Goal: Information Seeking & Learning: Learn about a topic

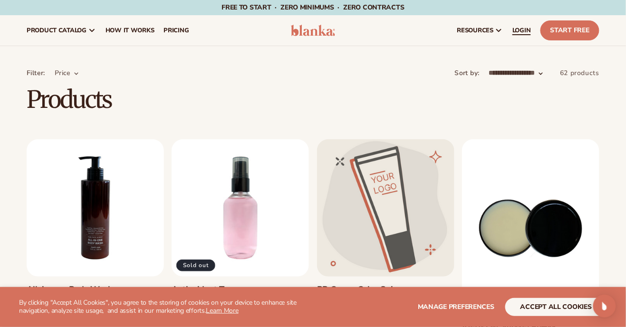
click at [524, 36] on link "LOGIN" at bounding box center [521, 30] width 28 height 30
click at [522, 35] on link "LOGIN" at bounding box center [521, 30] width 28 height 30
click at [554, 322] on link "[PERSON_NAME] butter" at bounding box center [530, 327] width 137 height 11
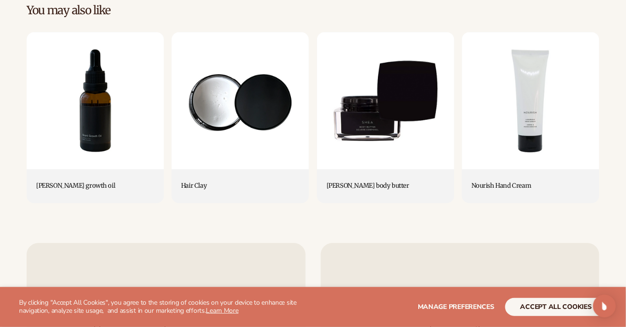
scroll to position [380, 0]
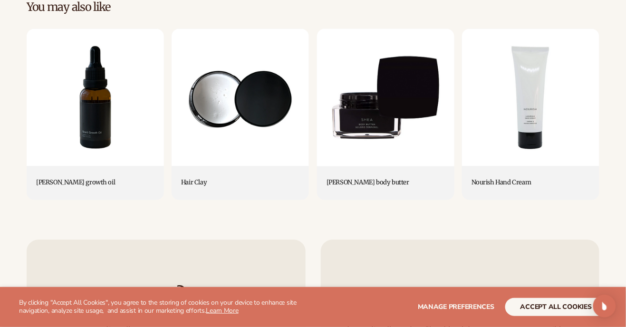
click at [381, 179] on link "shea body butter" at bounding box center [385, 183] width 118 height 8
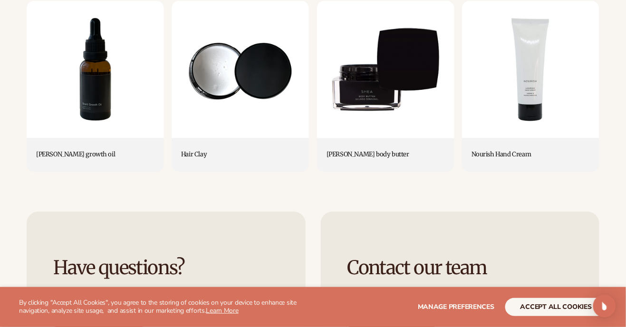
scroll to position [410, 0]
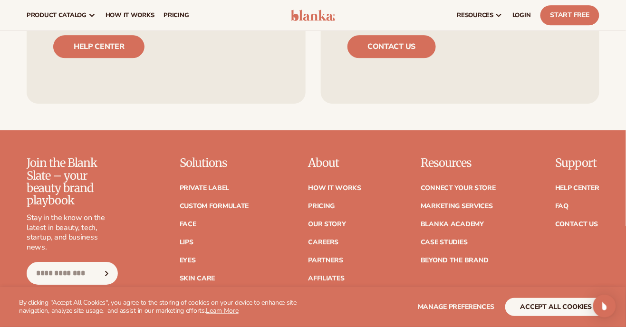
scroll to position [739, 0]
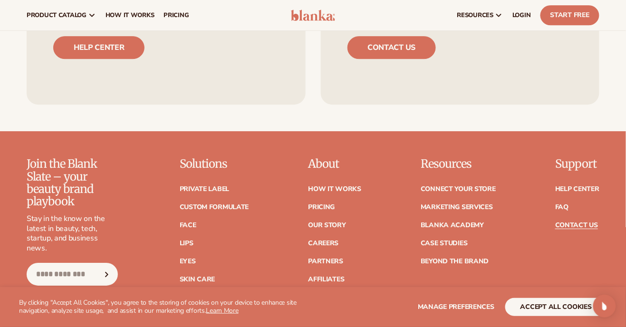
click at [590, 222] on link "Contact Us" at bounding box center [576, 225] width 43 height 7
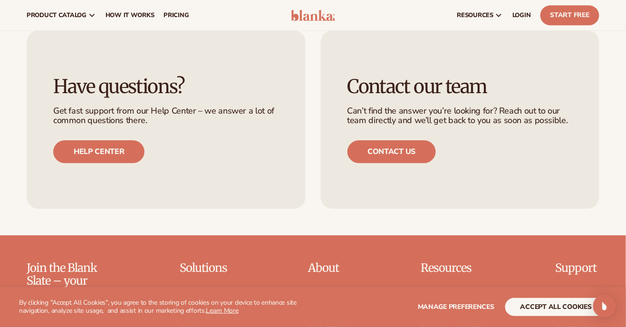
scroll to position [626, 0]
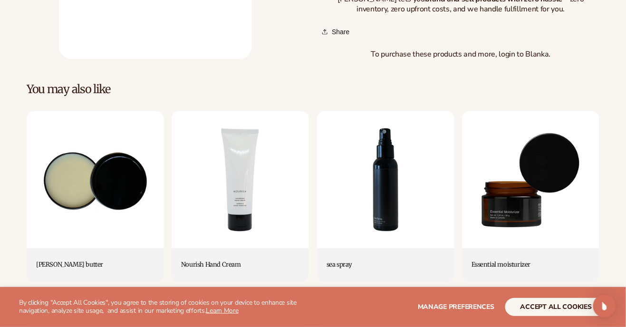
scroll to position [346, 0]
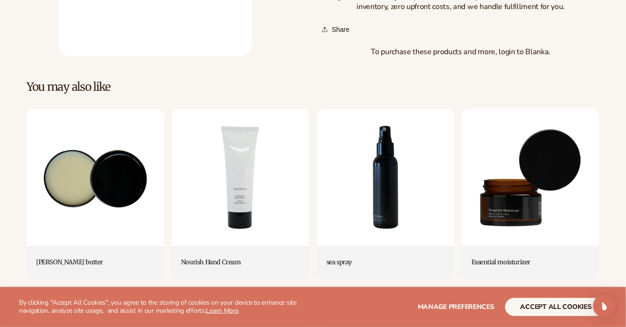
click at [590, 259] on link "Essential moisturizer" at bounding box center [530, 263] width 118 height 8
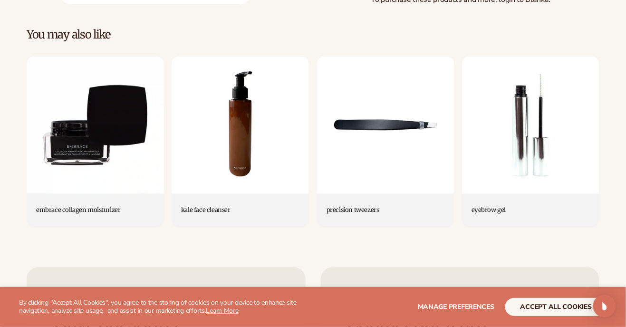
scroll to position [353, 0]
click at [112, 207] on link "embrace collagen moisturizer" at bounding box center [95, 211] width 118 height 8
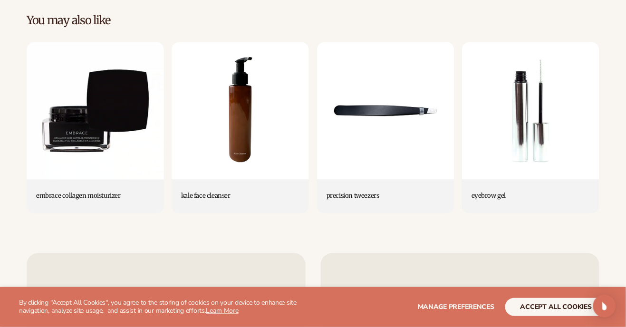
scroll to position [383, 0]
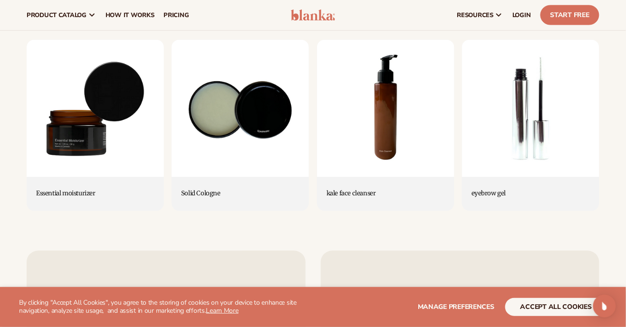
scroll to position [415, 0]
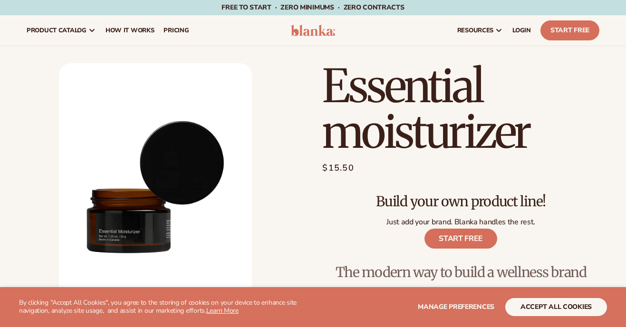
scroll to position [383, 0]
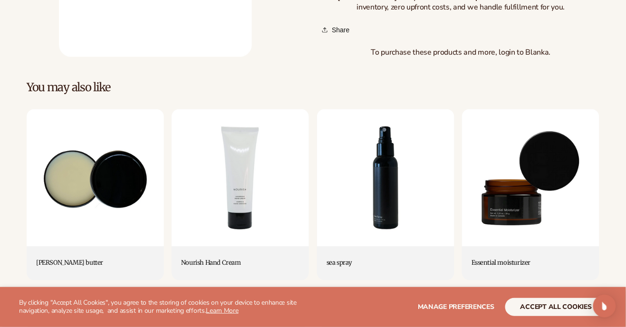
scroll to position [346, 0]
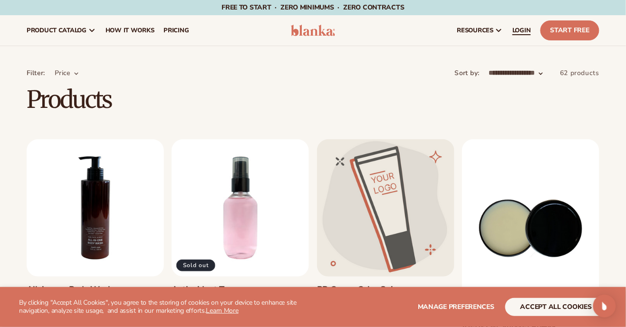
click at [522, 31] on span "LOGIN" at bounding box center [521, 31] width 19 height 8
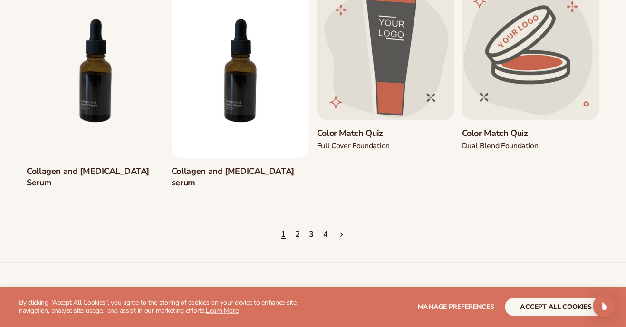
scroll to position [848, 0]
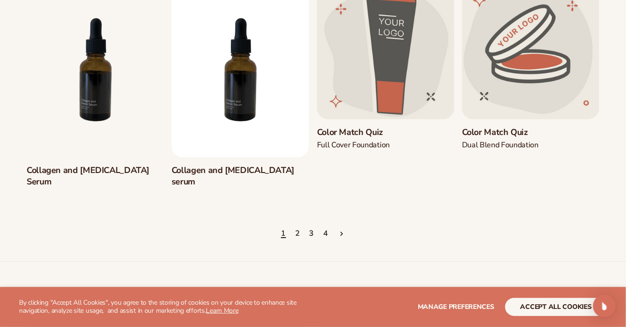
click at [342, 229] on icon "Next page" at bounding box center [341, 233] width 3 height 8
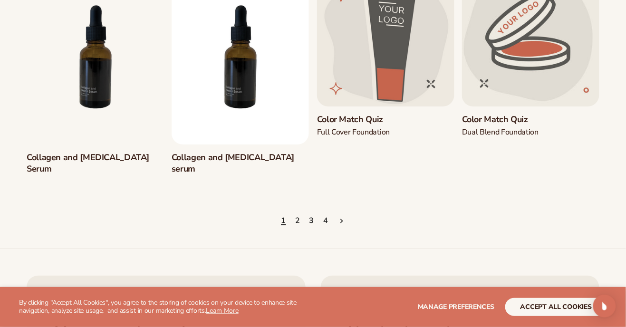
scroll to position [878, 0]
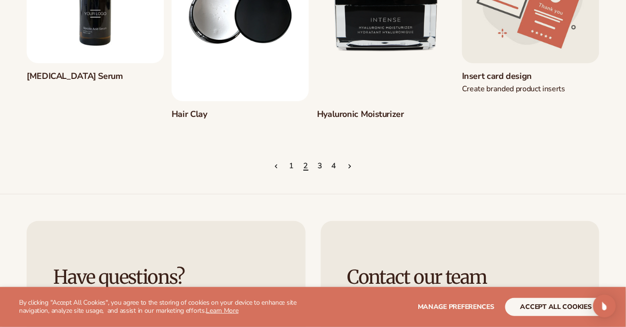
click at [353, 172] on link "Next page" at bounding box center [349, 166] width 8 height 21
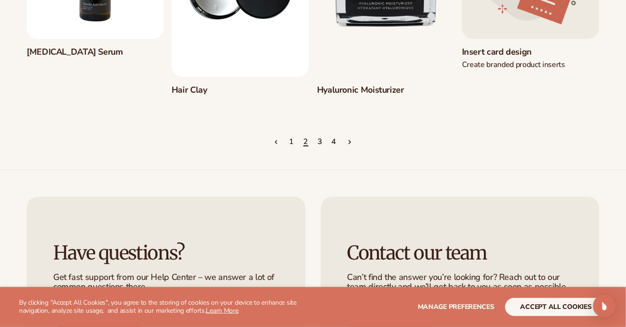
scroll to position [931, 0]
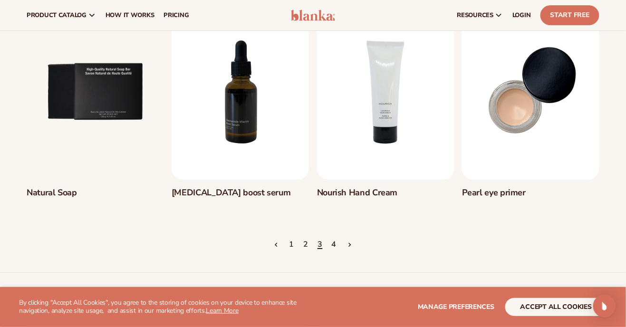
scroll to position [824, 0]
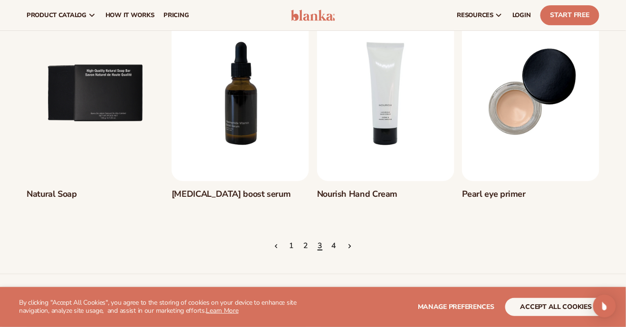
click at [352, 250] on span "Next page" at bounding box center [349, 246] width 8 height 8
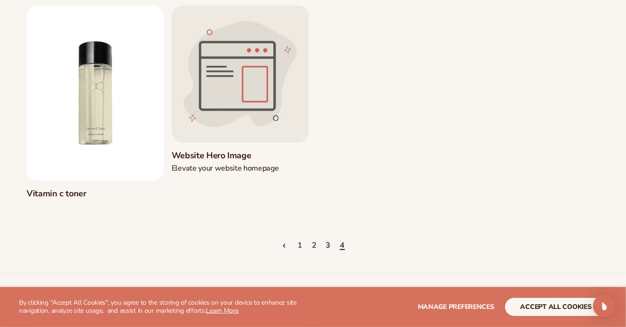
scroll to position [831, 0]
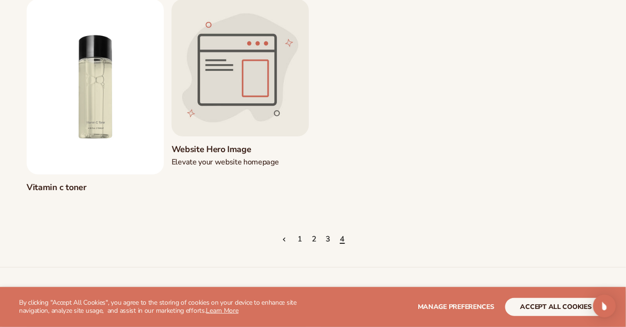
click at [250, 144] on link "Website Hero Image" at bounding box center [240, 149] width 137 height 11
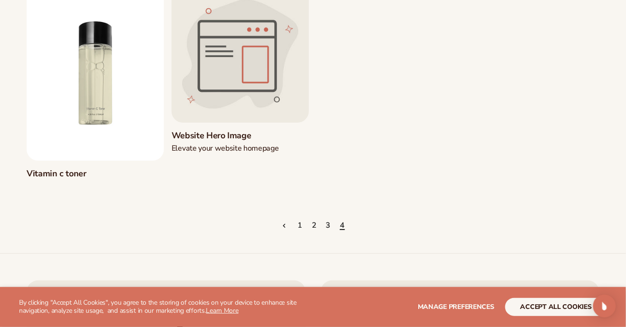
scroll to position [861, 0]
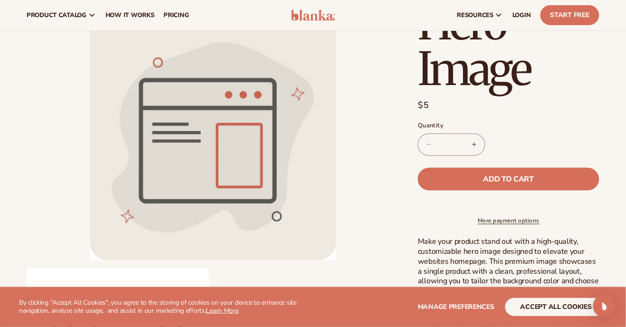
scroll to position [119, 0]
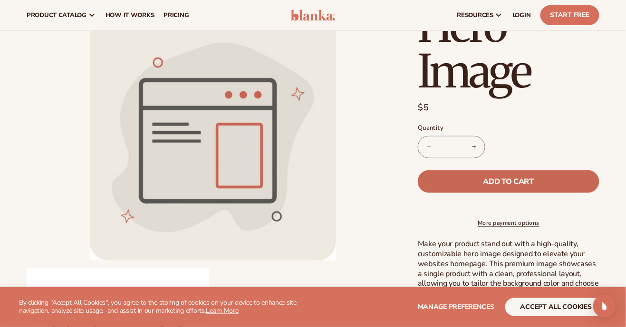
click at [567, 183] on button "Add to cart" at bounding box center [508, 181] width 181 height 23
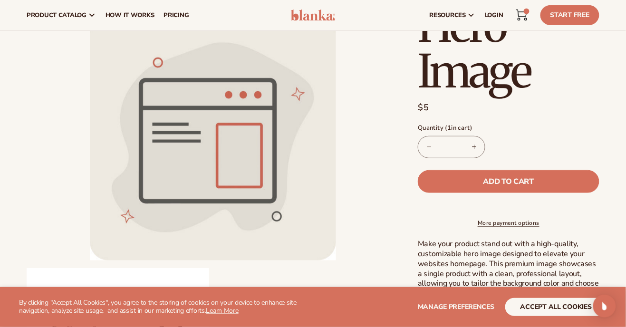
click at [529, 15] on link "Cart 1 1 item" at bounding box center [521, 15] width 21 height 21
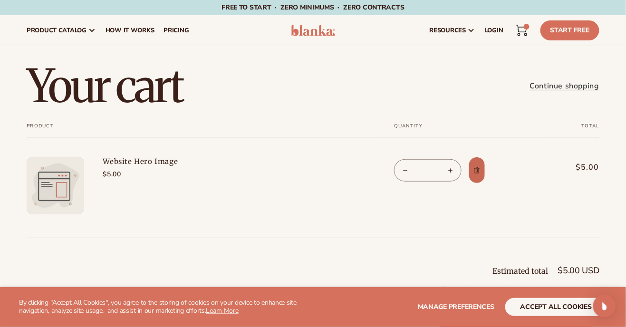
click at [479, 172] on icon "Remove Website Hero Image" at bounding box center [477, 170] width 6 height 6
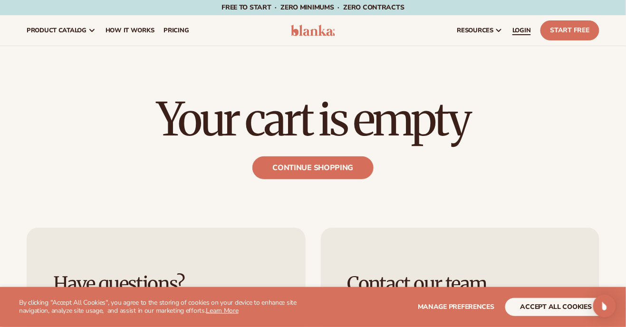
click at [521, 37] on link "LOGIN" at bounding box center [521, 30] width 28 height 30
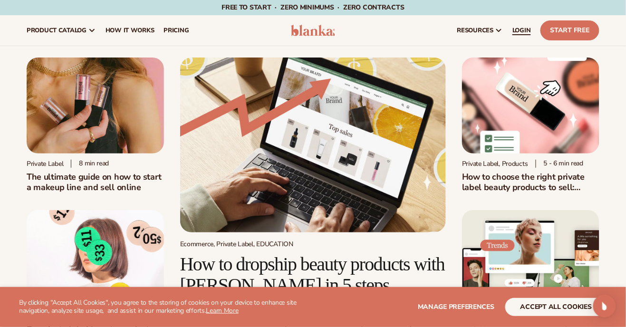
click at [521, 35] on link "LOGIN" at bounding box center [521, 30] width 28 height 30
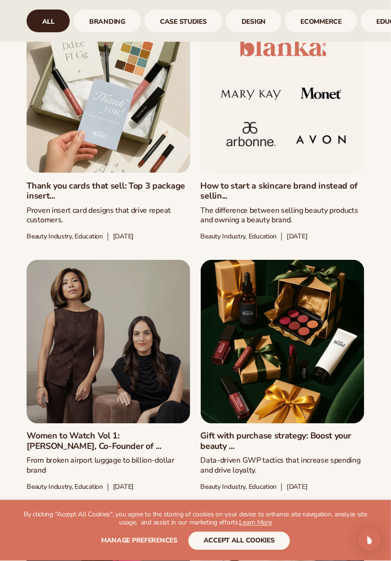
scroll to position [862, 0]
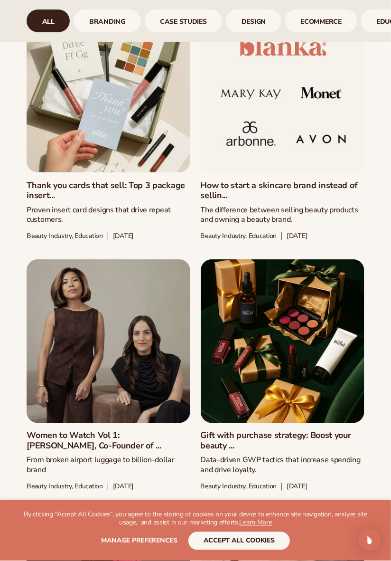
click at [332, 431] on link "Gift with purchase strategy: Boost your beauty ..." at bounding box center [283, 441] width 164 height 20
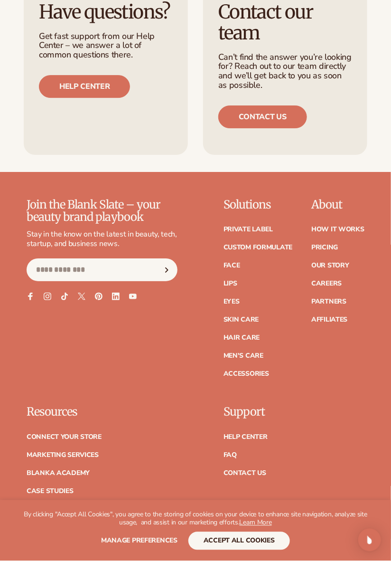
scroll to position [3988, 0]
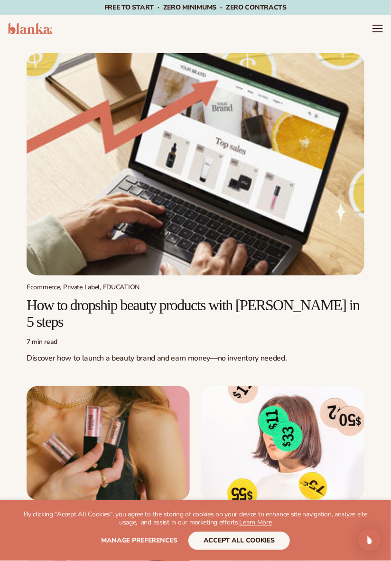
click at [38, 32] on img at bounding box center [30, 28] width 45 height 11
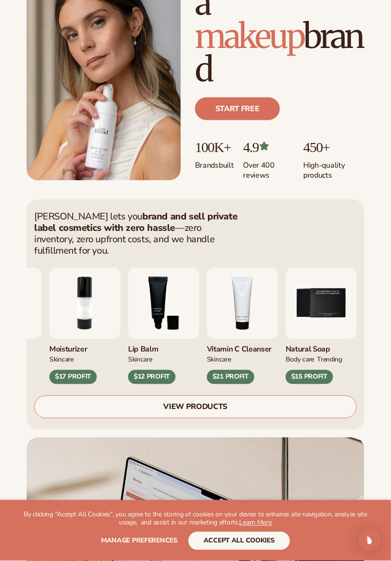
scroll to position [100, 0]
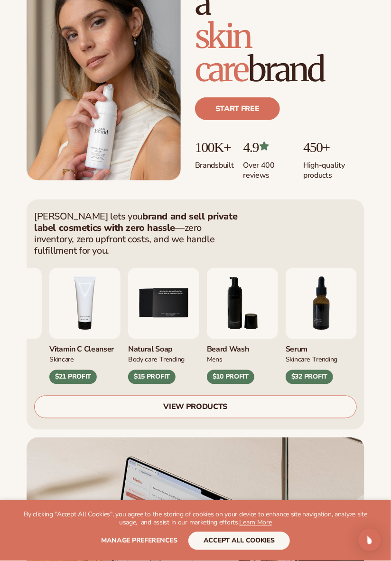
click at [360, 422] on div "Blanka lets you brand and sell private label cosmetics with zero hassle —zero i…" at bounding box center [196, 486] width 338 height 572
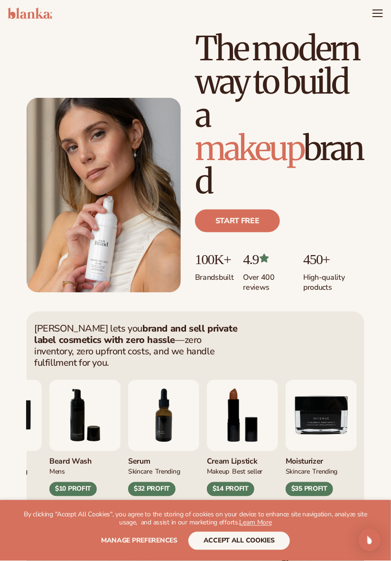
scroll to position [0, 0]
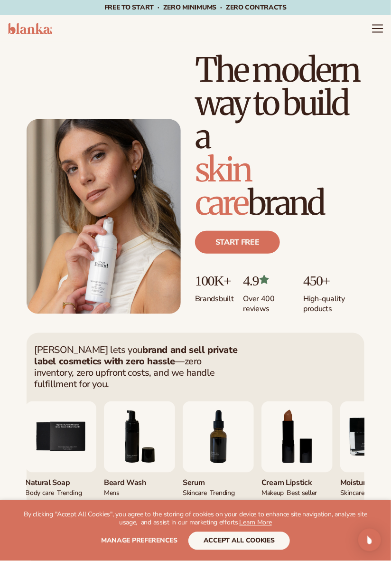
click at [374, 29] on icon "Menu" at bounding box center [378, 28] width 12 height 12
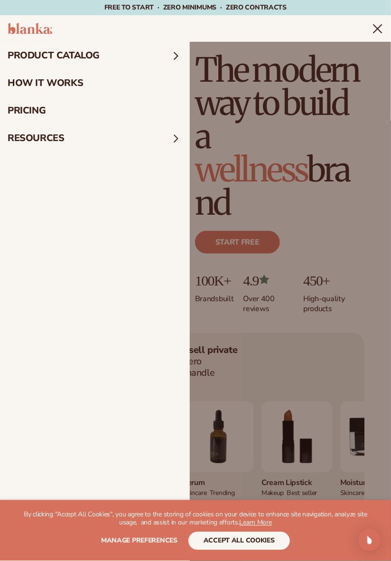
click at [87, 56] on summary "product catalog" at bounding box center [95, 56] width 190 height 28
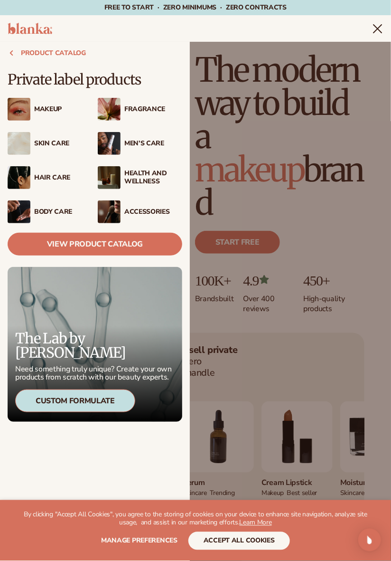
click at [149, 114] on div "Fragrance" at bounding box center [140, 109] width 85 height 23
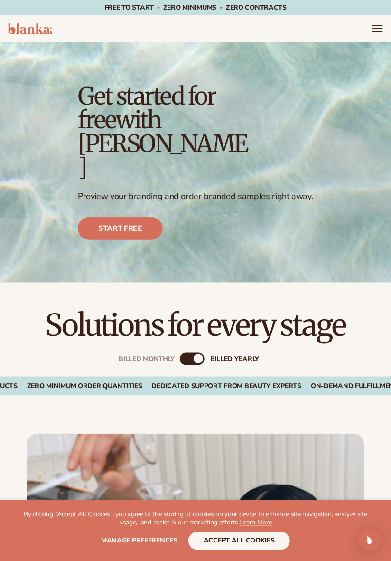
click at [43, 32] on img at bounding box center [30, 28] width 45 height 11
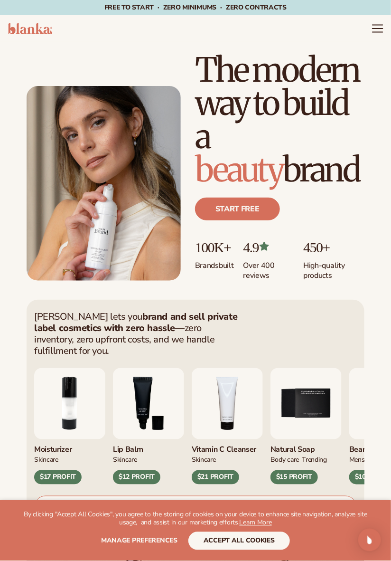
click at [380, 32] on icon "Menu" at bounding box center [378, 32] width 10 height 0
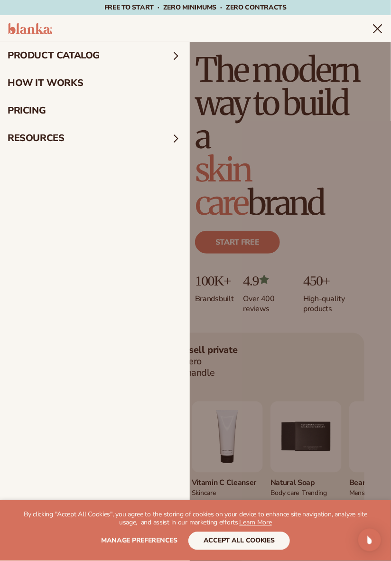
click at [107, 53] on summary "product catalog" at bounding box center [95, 56] width 190 height 28
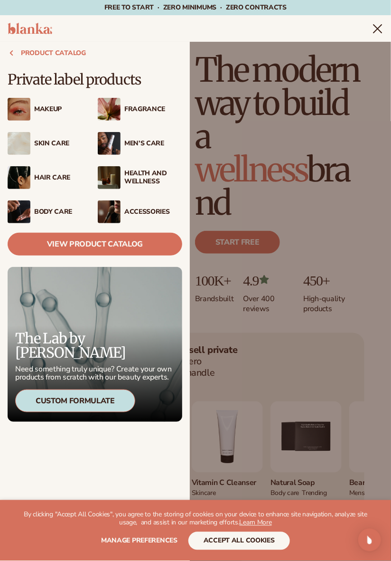
click at [53, 182] on div "Hair Care" at bounding box center [50, 177] width 85 height 23
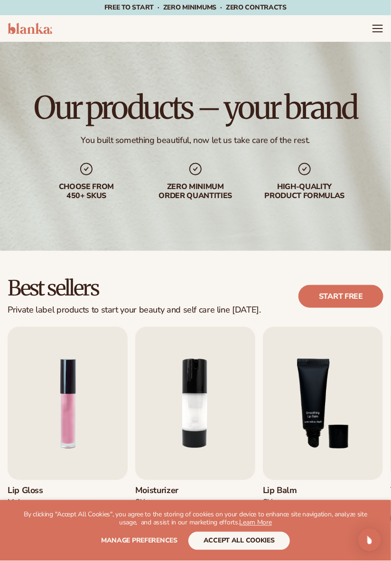
click at [39, 30] on img at bounding box center [30, 28] width 45 height 11
